Goal: Check status: Check status

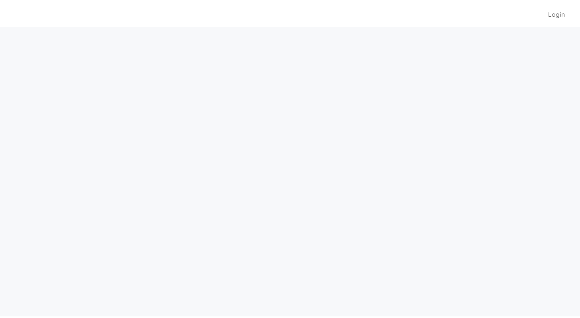
scroll to position [26, 0]
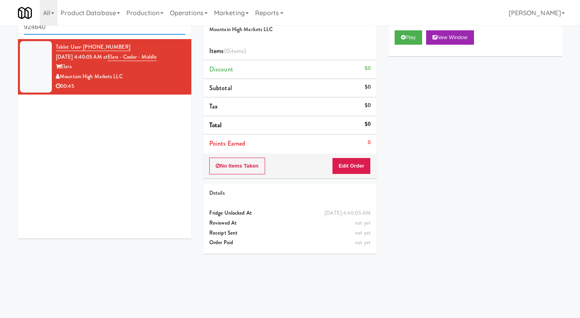
click at [81, 29] on input "924640" at bounding box center [104, 27] width 161 height 15
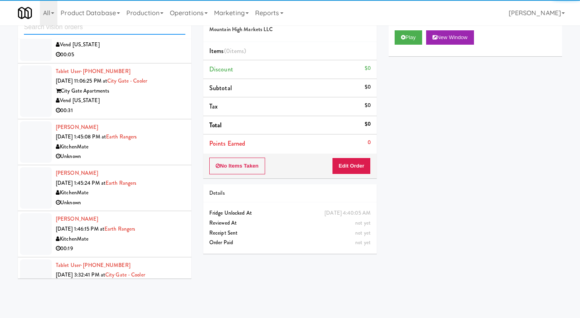
scroll to position [772, 0]
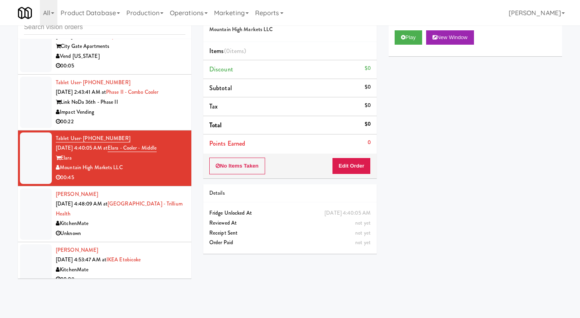
click at [154, 229] on li "[PERSON_NAME] [DATE] 4:48:09 AM at [GEOGRAPHIC_DATA] - Trillium Health KitchenM…" at bounding box center [104, 214] width 173 height 56
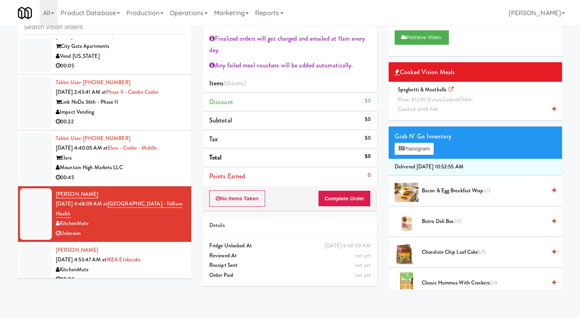
click at [159, 274] on div "00:08" at bounding box center [121, 279] width 130 height 10
